Goal: Navigation & Orientation: Go to known website

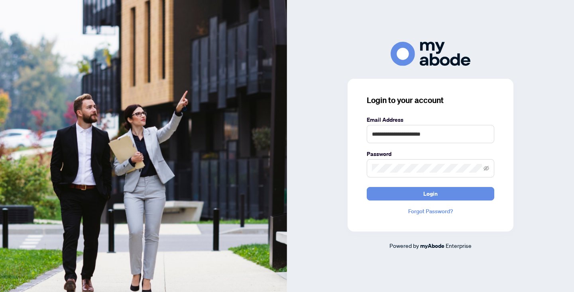
click at [470, 101] on h3 "Login to your account" at bounding box center [429, 100] width 127 height 11
click at [472, 137] on input "**********" at bounding box center [429, 134] width 127 height 18
type input "**********"
click at [429, 195] on span "Login" at bounding box center [430, 194] width 14 height 13
